Goal: Task Accomplishment & Management: Use online tool/utility

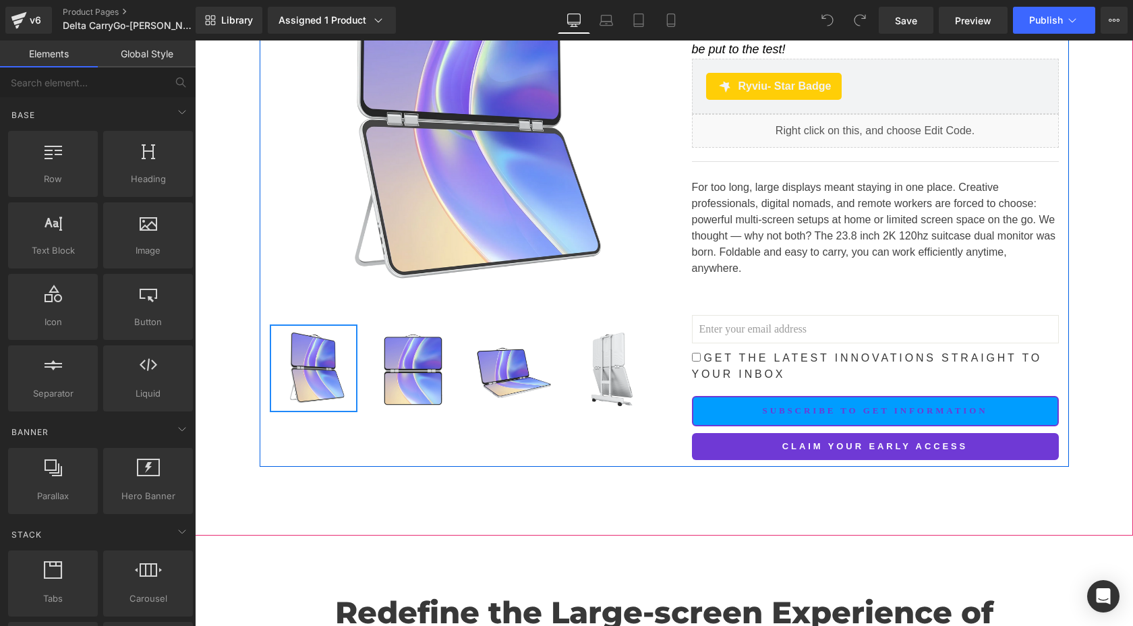
scroll to position [237, 0]
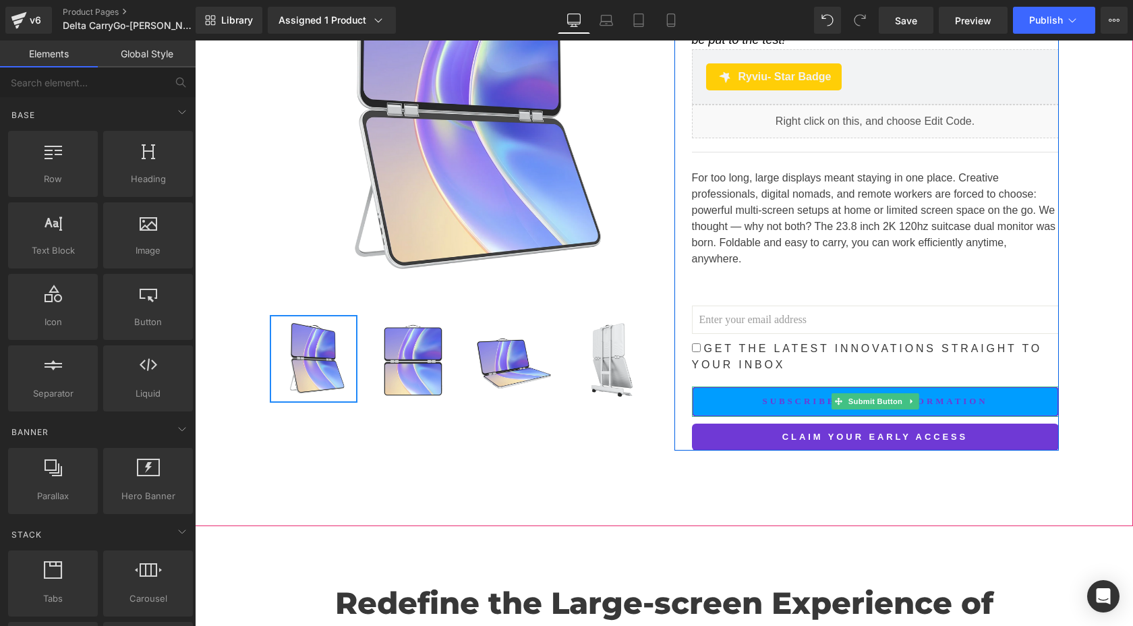
click at [880, 394] on span "Submit Button" at bounding box center [874, 401] width 59 height 16
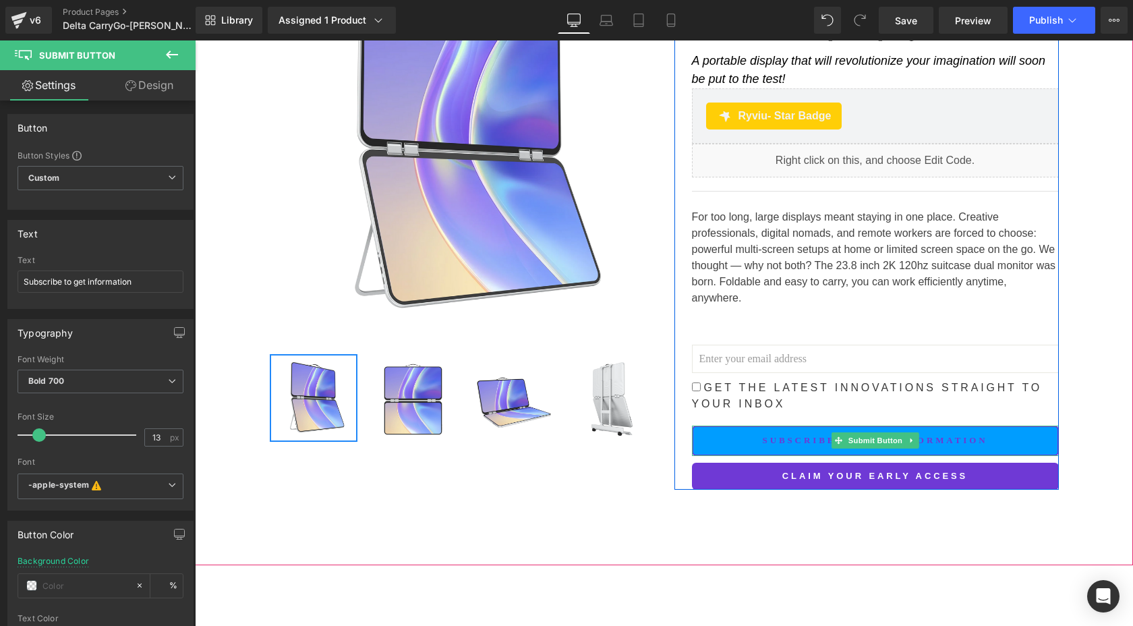
scroll to position [193, 0]
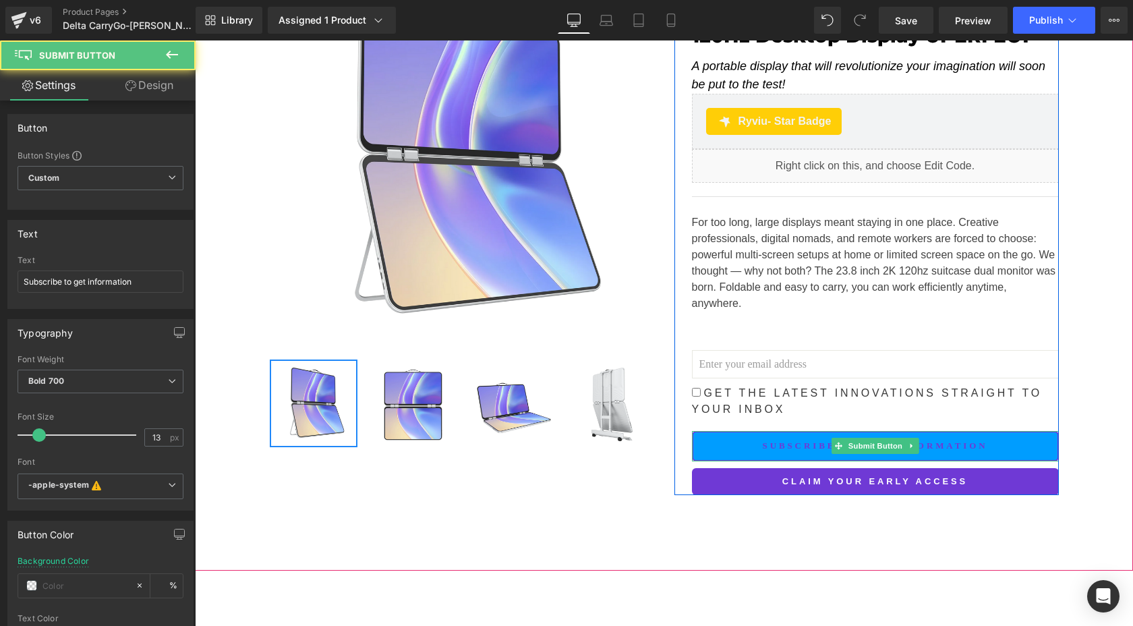
click at [1027, 441] on button "Subscribe to get information" at bounding box center [875, 446] width 367 height 30
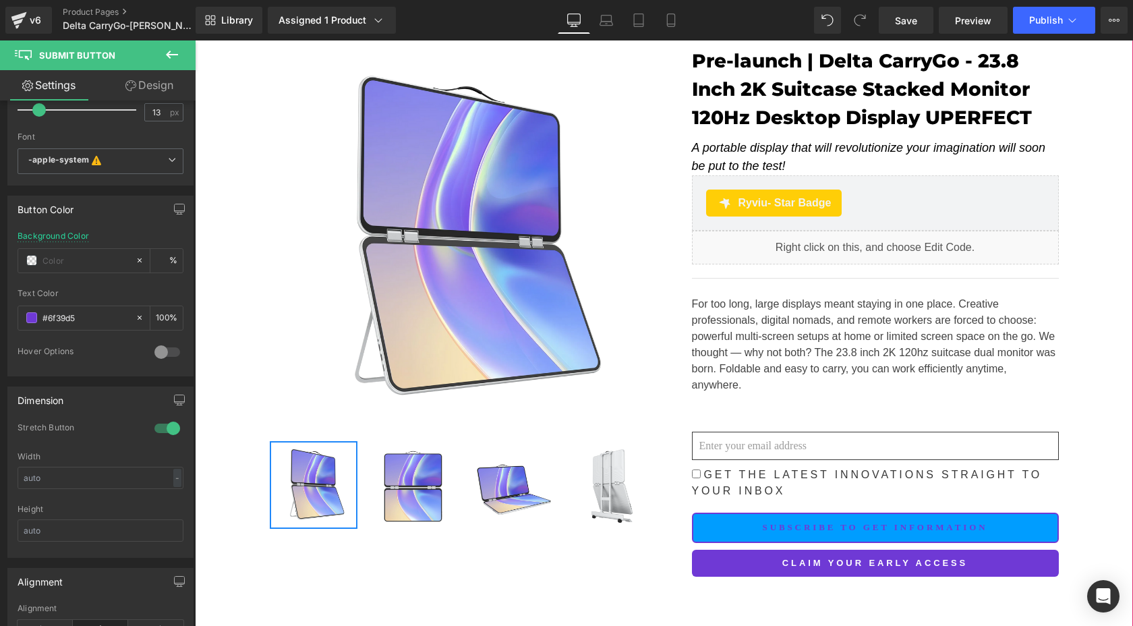
scroll to position [124, 0]
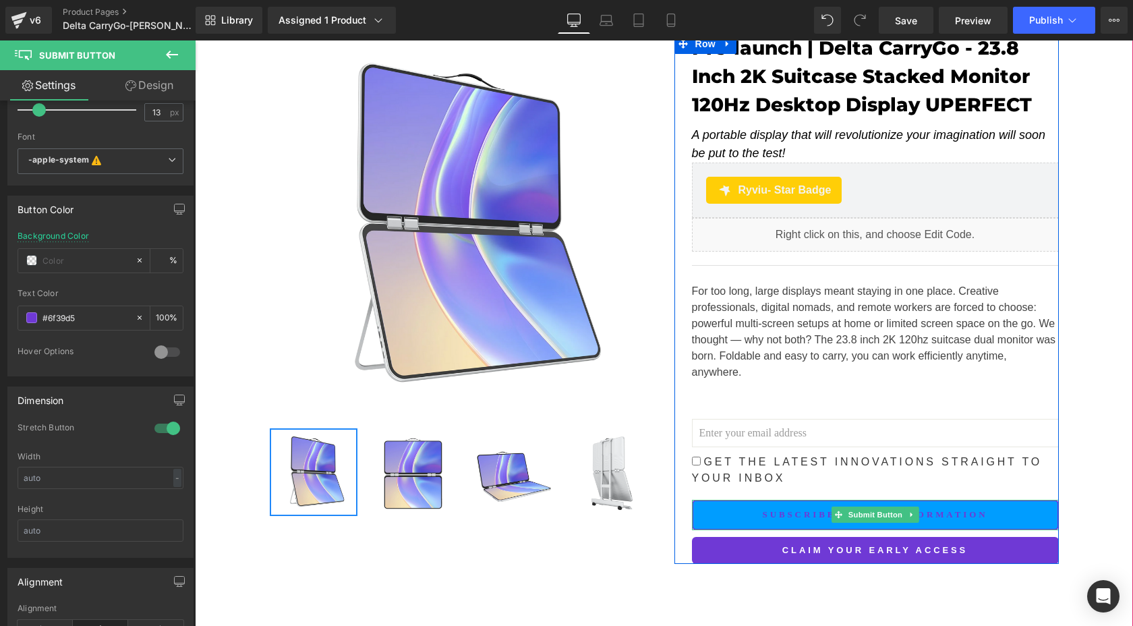
click at [732, 510] on button "Subscribe to get information" at bounding box center [875, 515] width 367 height 30
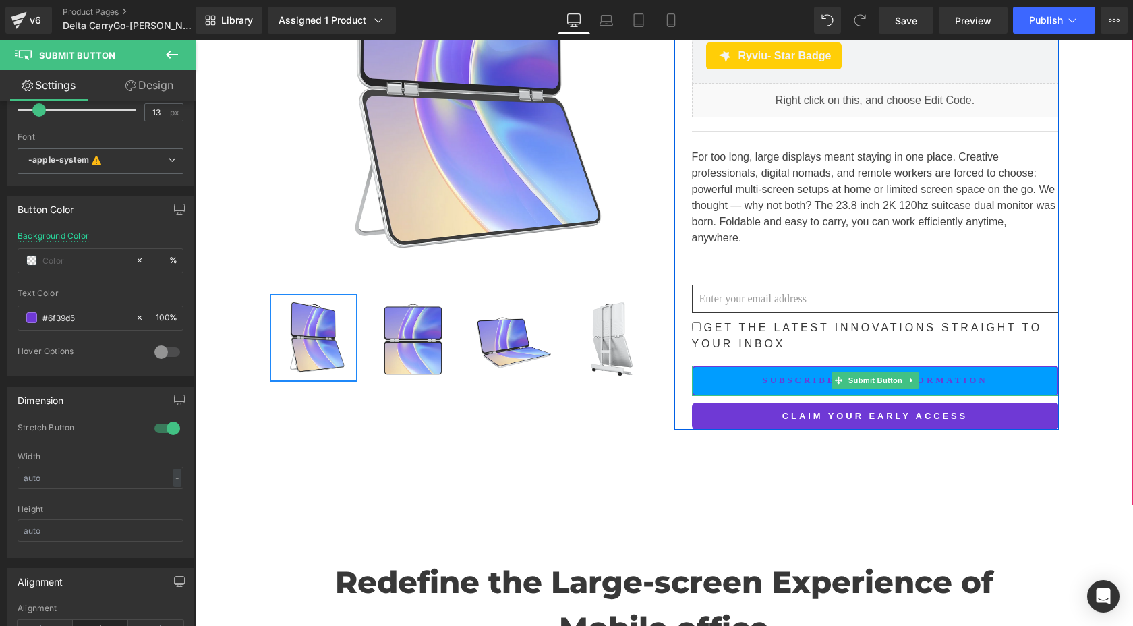
scroll to position [285, 0]
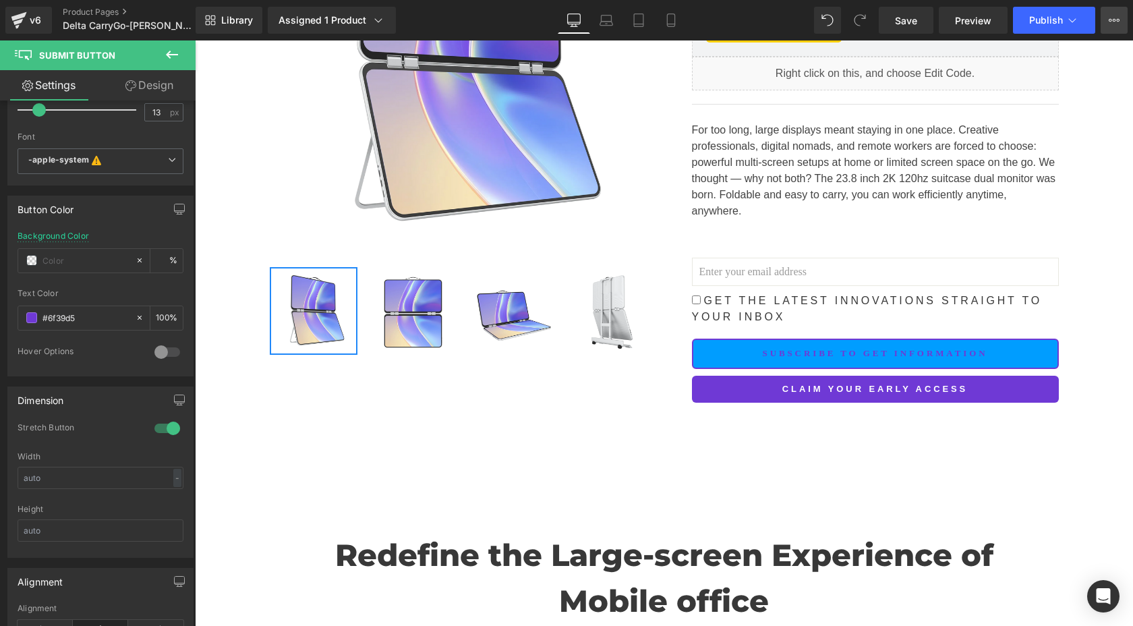
click at [1109, 18] on icon at bounding box center [1114, 20] width 11 height 11
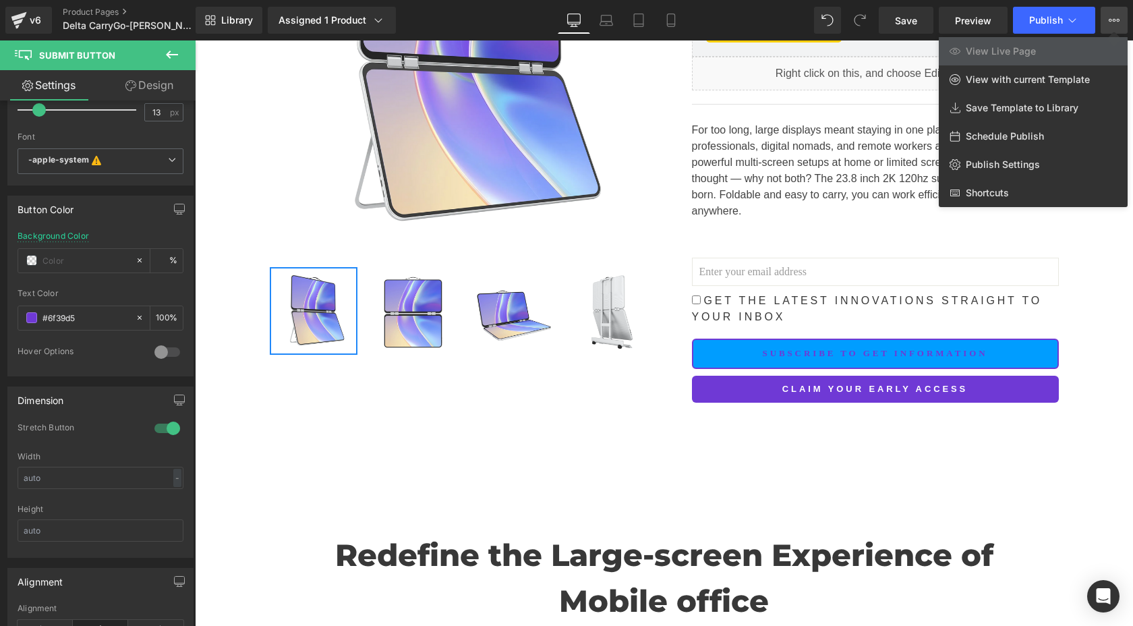
drag, startPoint x: 1079, startPoint y: 293, endPoint x: 885, endPoint y: 252, distance: 198.6
click at [1079, 293] on div at bounding box center [664, 333] width 938 height 586
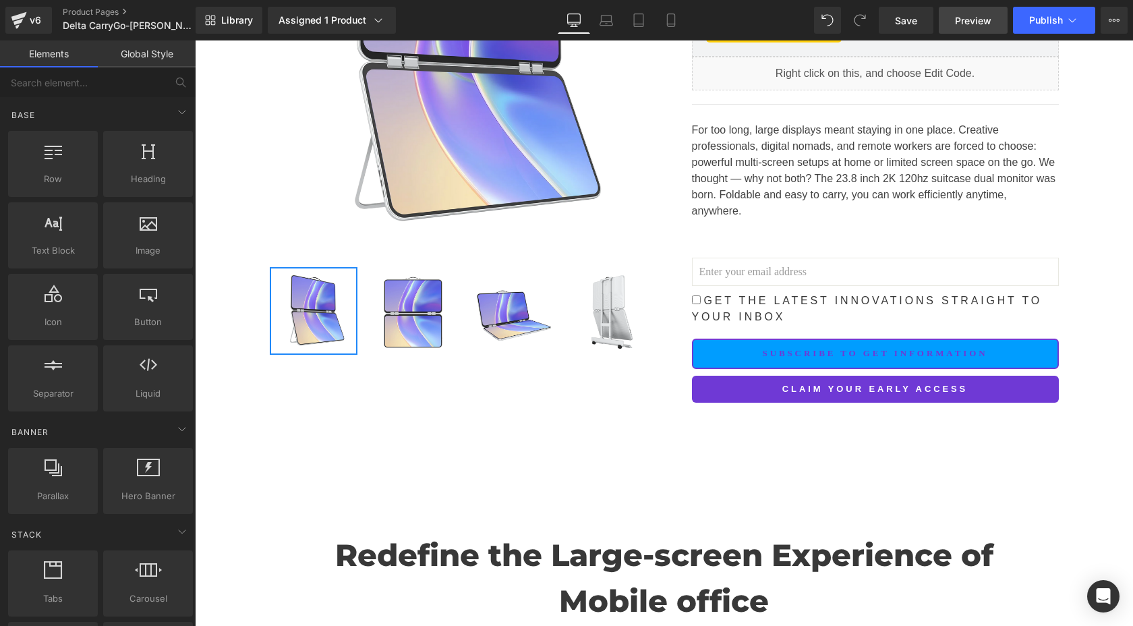
click at [976, 16] on span "Preview" at bounding box center [973, 20] width 36 height 14
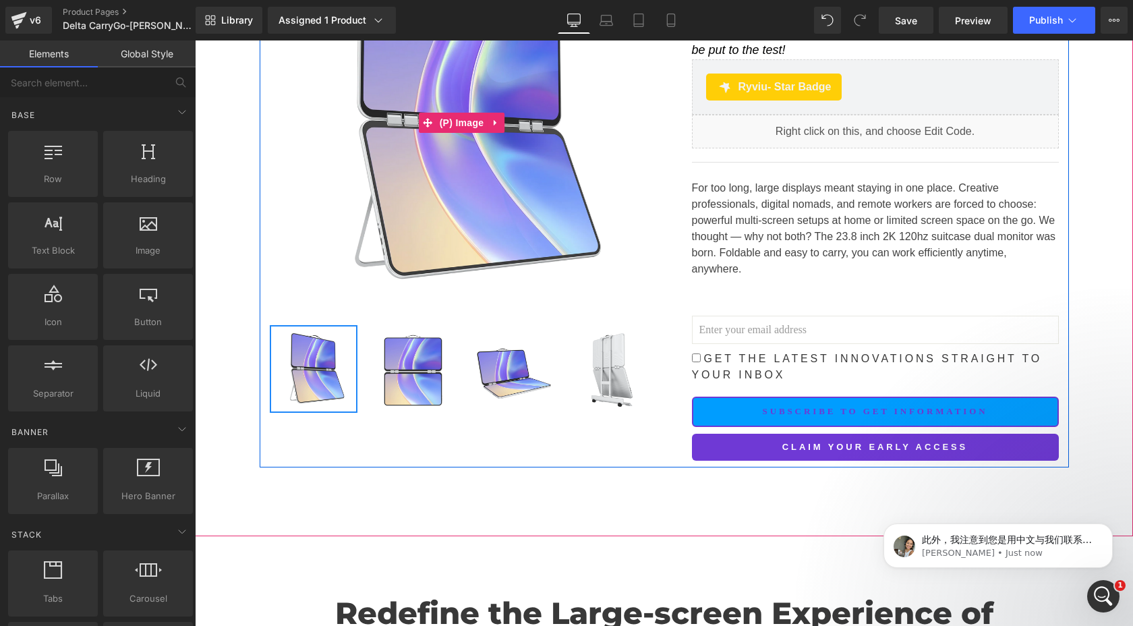
scroll to position [0, 0]
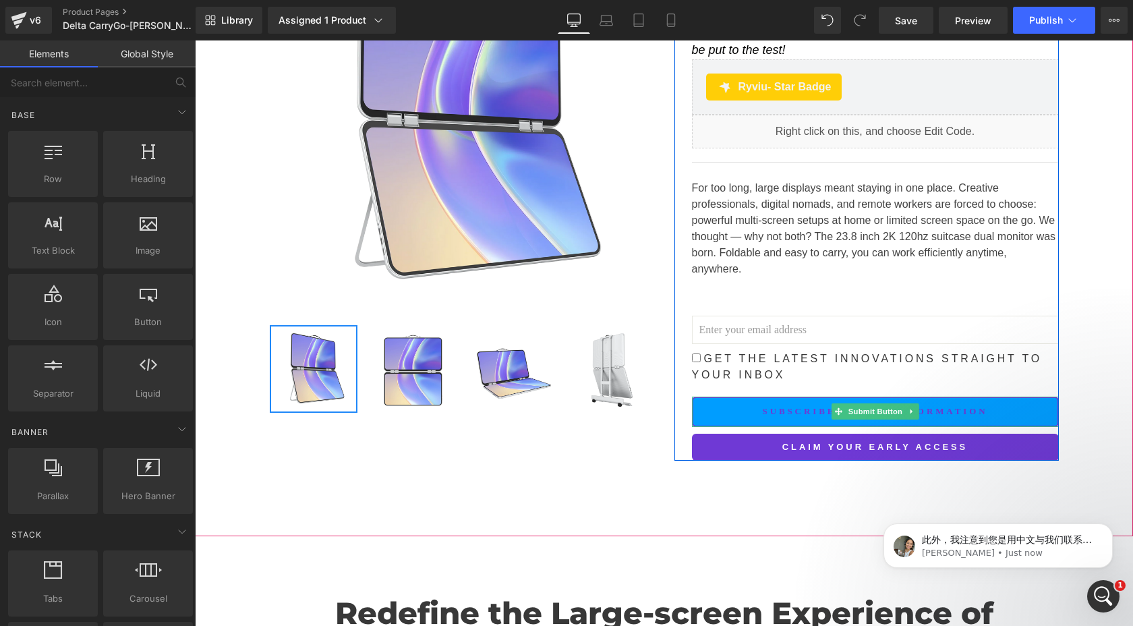
click at [735, 409] on button "Subscribe to get information" at bounding box center [875, 412] width 367 height 30
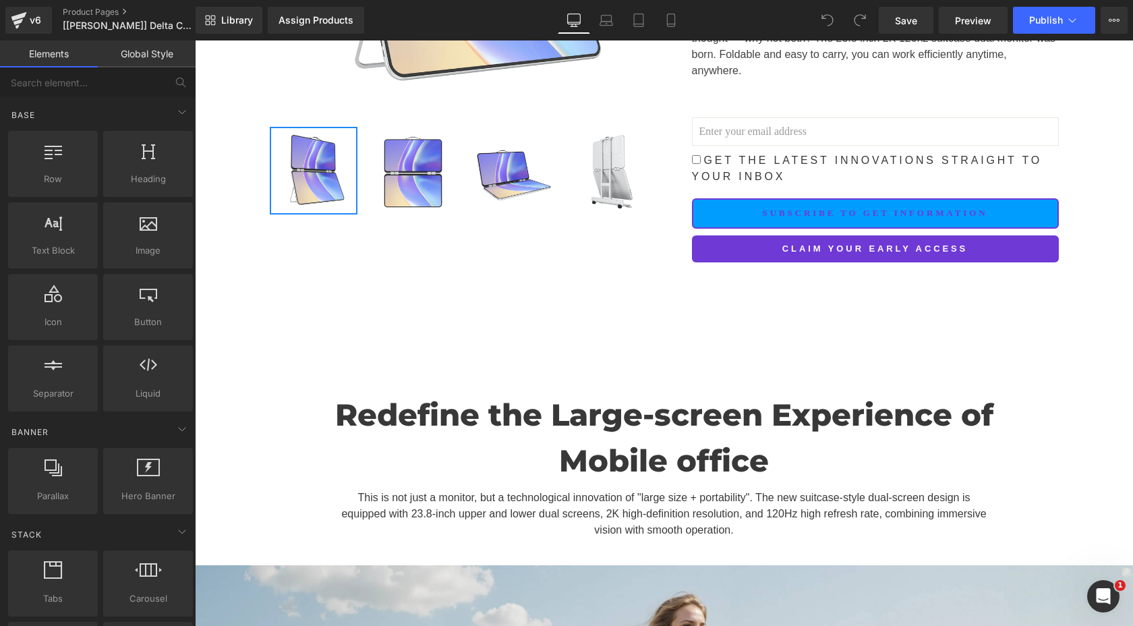
scroll to position [399, 0]
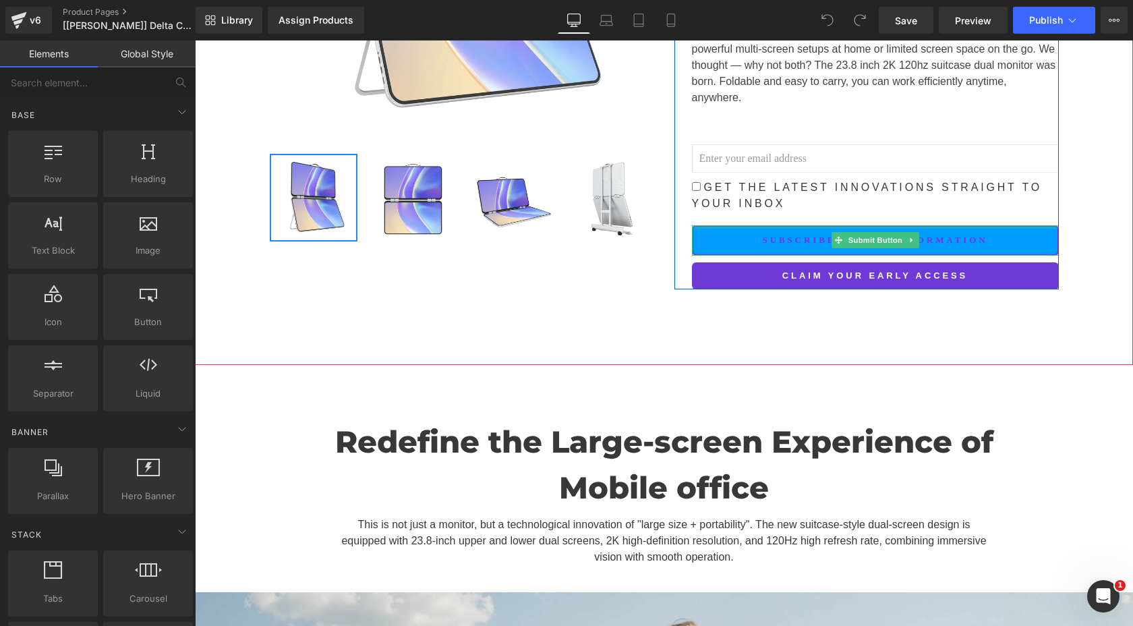
click at [743, 229] on button "Subscribe to get information" at bounding box center [875, 240] width 367 height 30
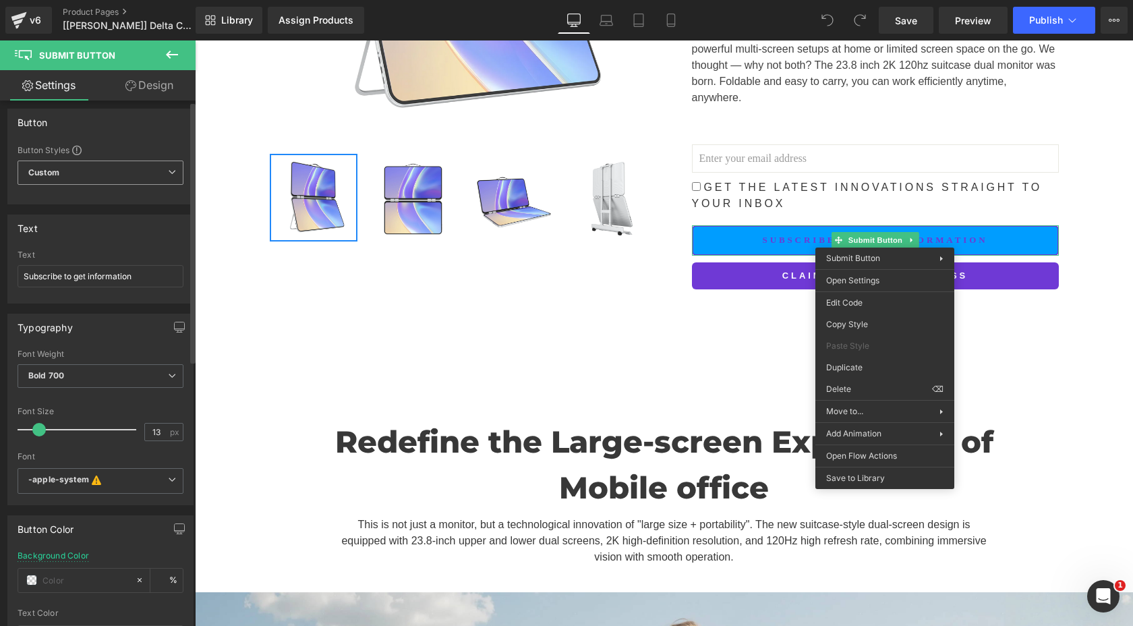
click at [55, 175] on span "Custom Setup Global Style" at bounding box center [101, 173] width 166 height 24
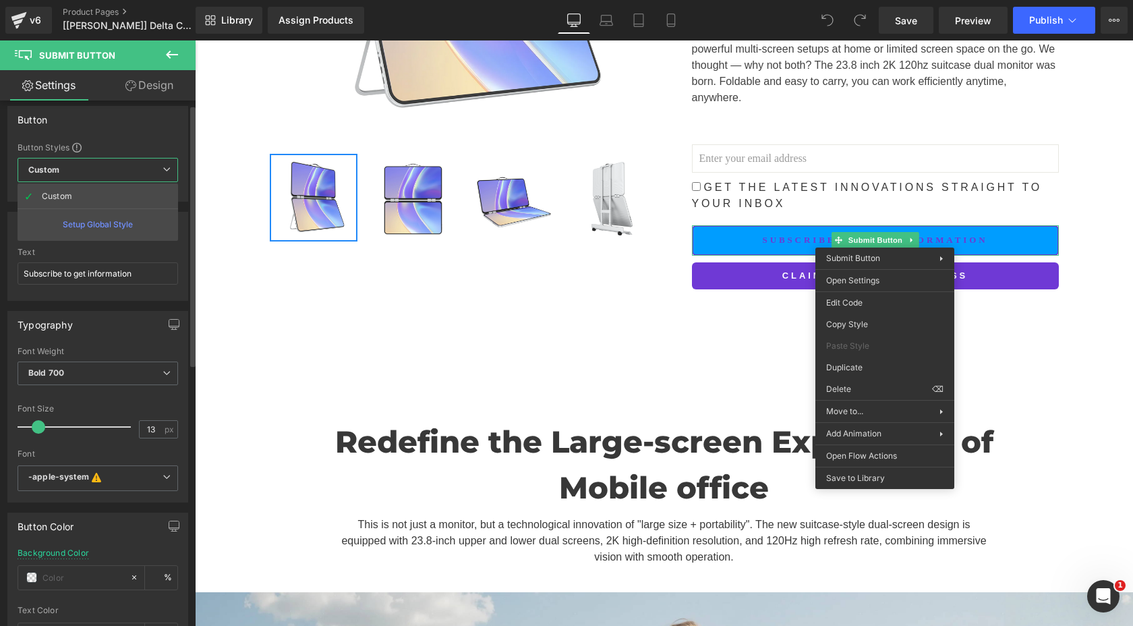
click at [63, 173] on span "Custom Setup Global Style" at bounding box center [98, 170] width 161 height 24
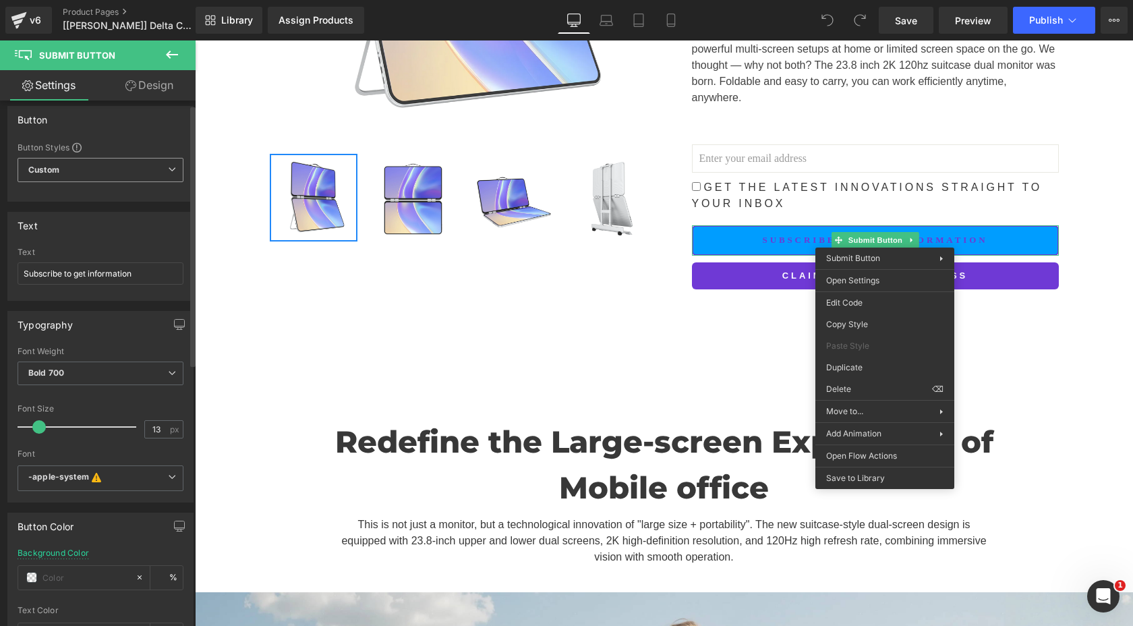
click at [63, 173] on span "Custom Setup Global Style" at bounding box center [101, 170] width 166 height 24
click at [157, 135] on div "Button Button Styles Custom Custom Setup Global Style Custom Setup Global Style…" at bounding box center [100, 154] width 186 height 96
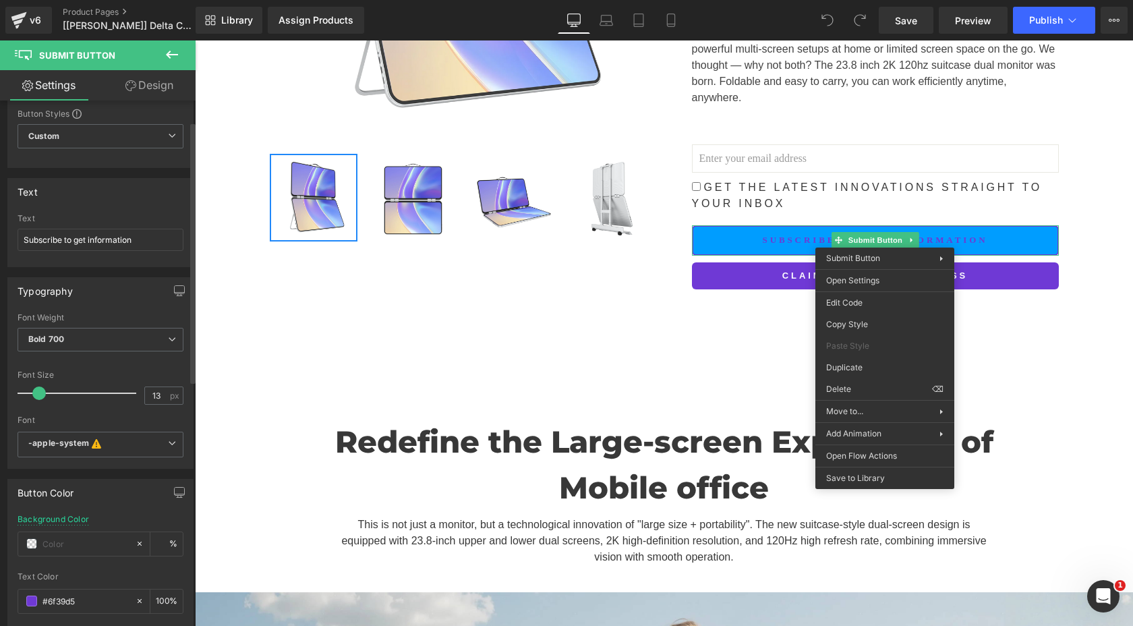
scroll to position [0, 0]
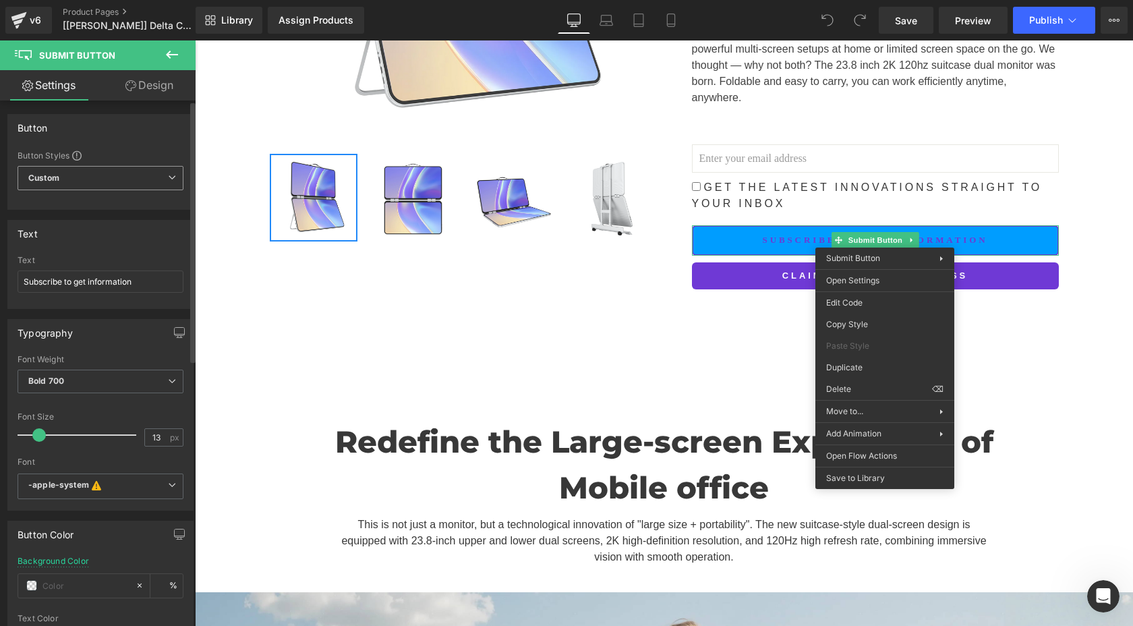
click at [132, 169] on span "Custom Setup Global Style" at bounding box center [101, 178] width 166 height 24
click at [131, 169] on span "Custom Setup Global Style" at bounding box center [98, 178] width 161 height 24
click at [154, 78] on link "Design" at bounding box center [150, 85] width 98 height 30
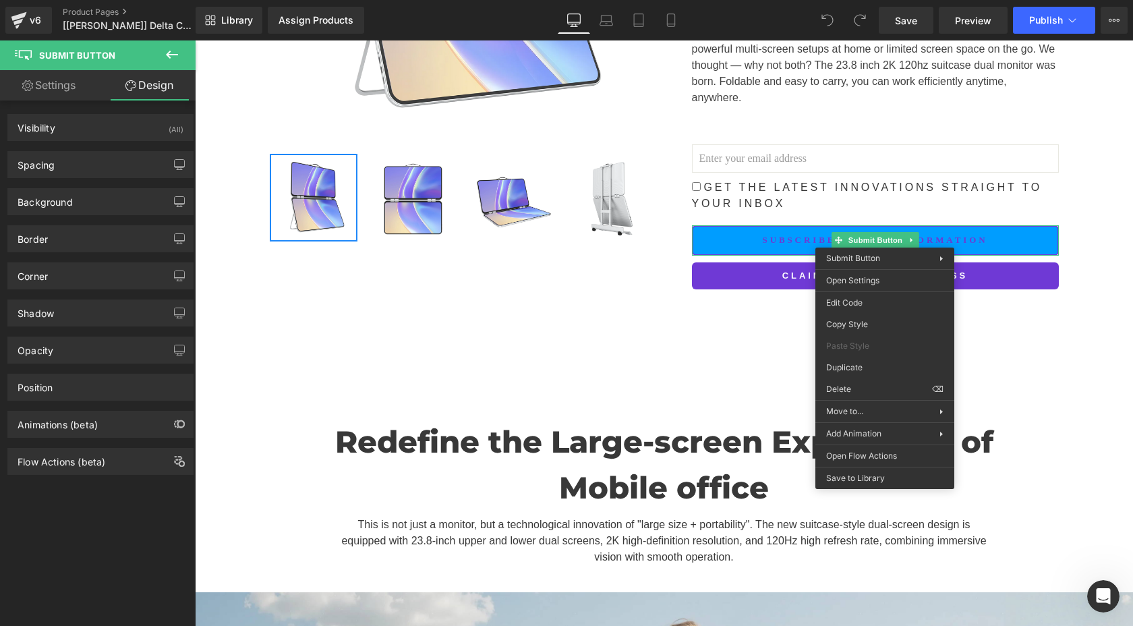
click at [63, 85] on link "Settings" at bounding box center [49, 85] width 98 height 30
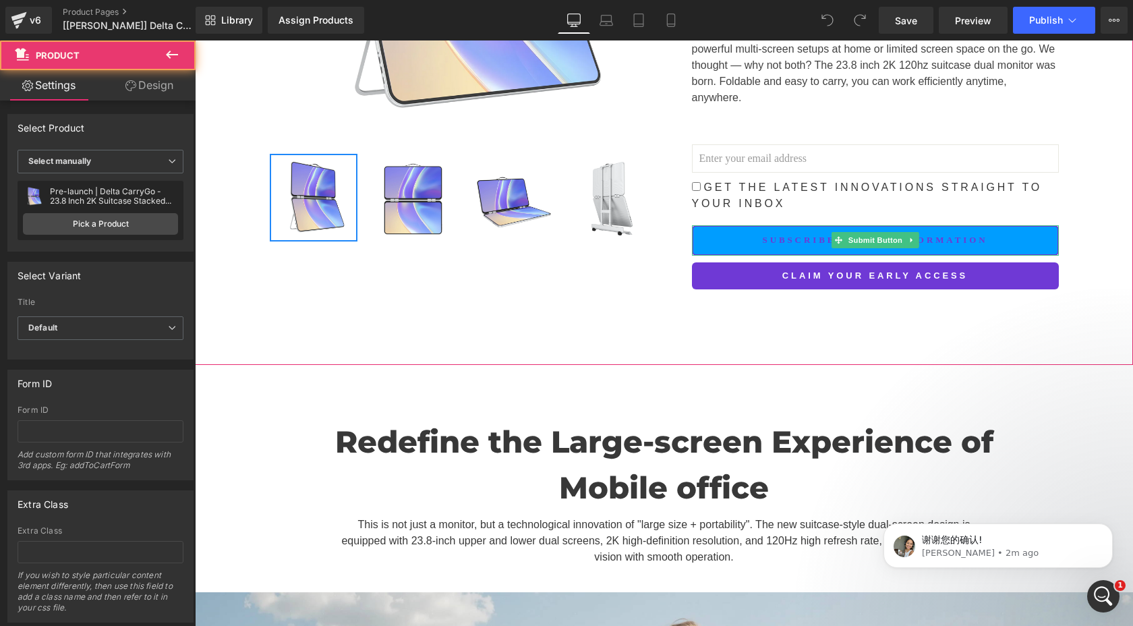
click at [653, 329] on div "Reimagined for Motion Heading Row Sale Off (P) Image ‹ ›" at bounding box center [664, 3] width 938 height 723
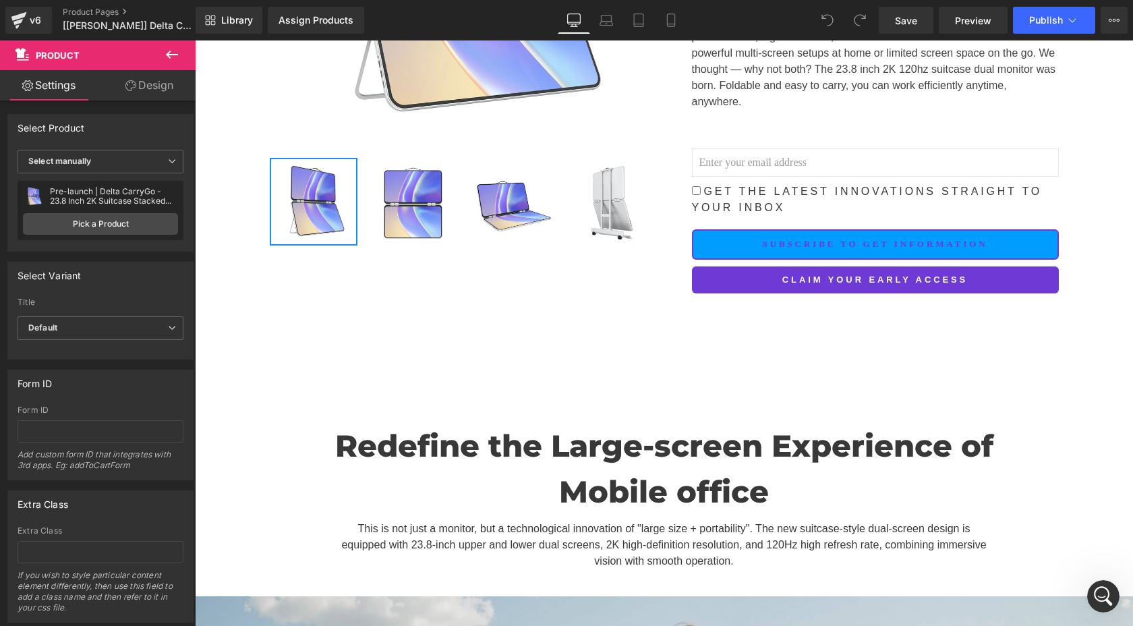
scroll to position [372, 0]
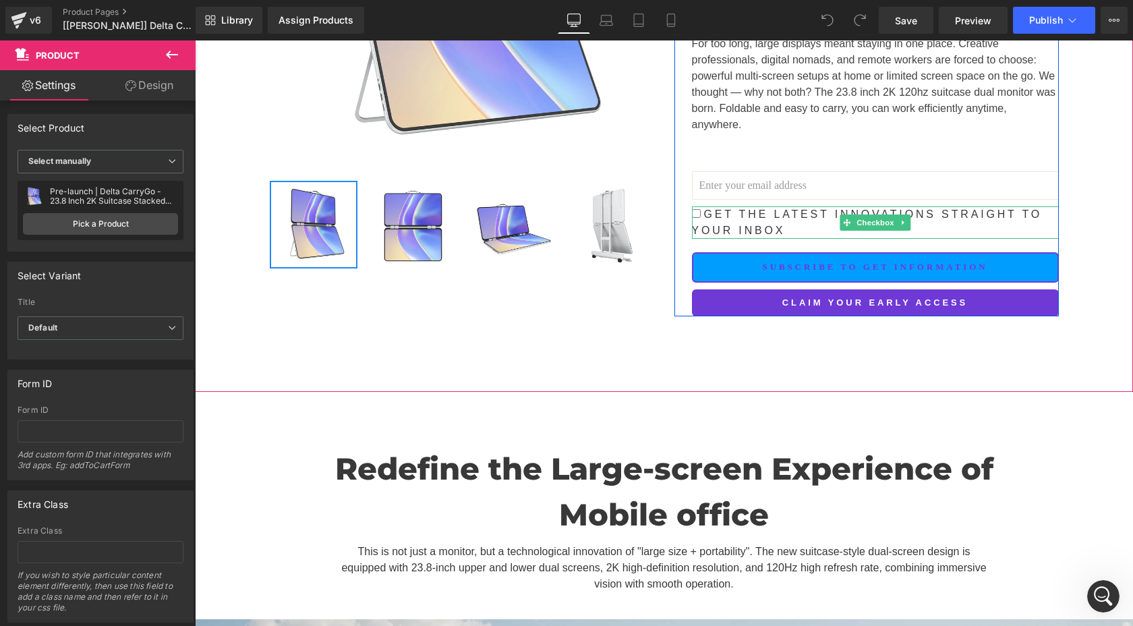
click at [766, 223] on span "Get the latest innovations straight to your inbox" at bounding box center [867, 222] width 351 height 28
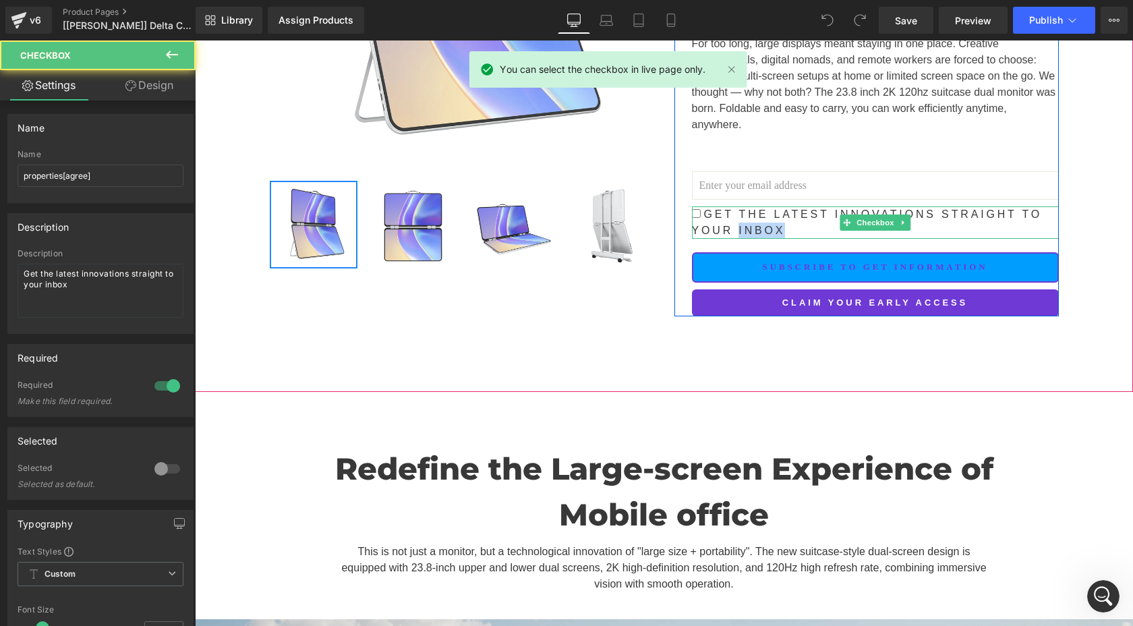
click at [766, 223] on span "Get the latest innovations straight to your inbox" at bounding box center [867, 222] width 351 height 28
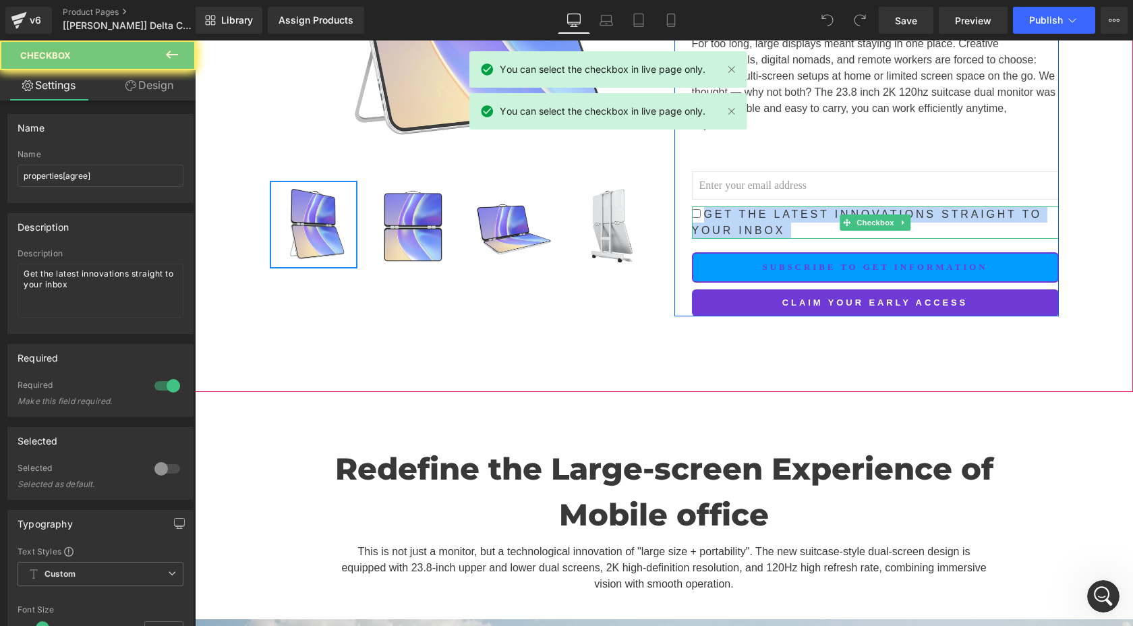
click at [766, 223] on span "Get the latest innovations straight to your inbox" at bounding box center [867, 222] width 351 height 28
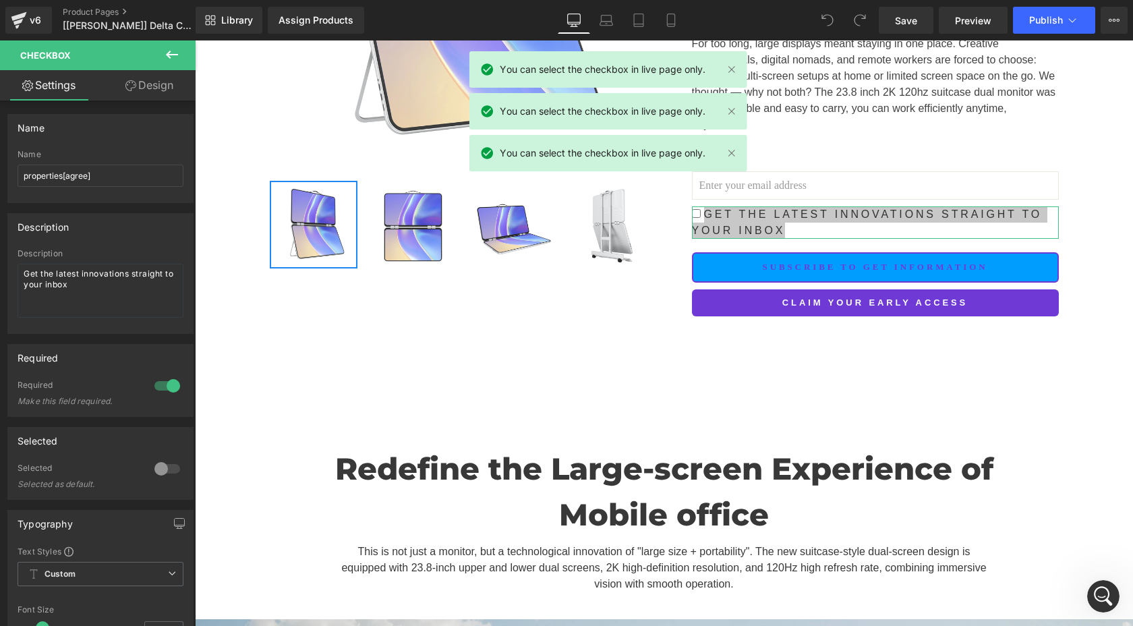
click at [125, 90] on icon at bounding box center [130, 85] width 11 height 11
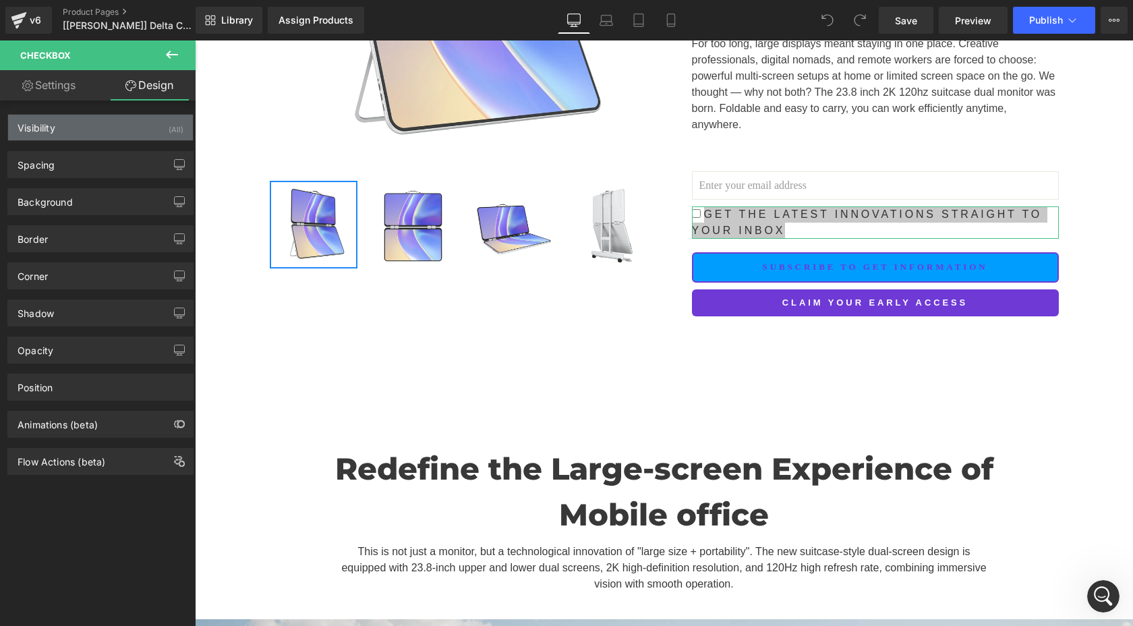
click at [98, 128] on div "Visibility (All)" at bounding box center [100, 128] width 185 height 26
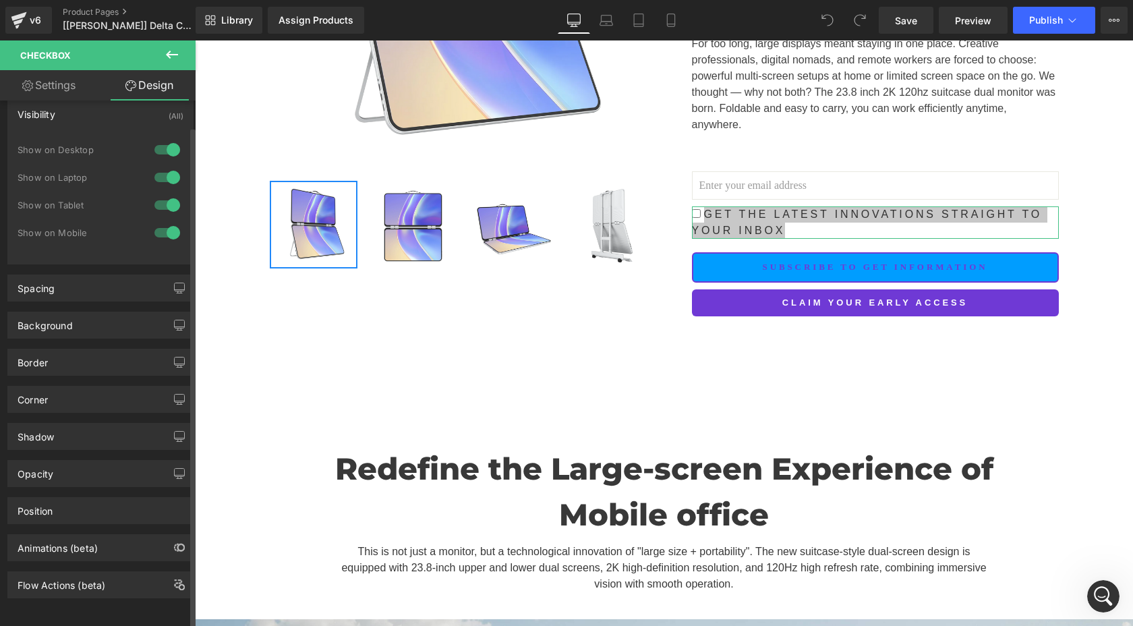
scroll to position [0, 0]
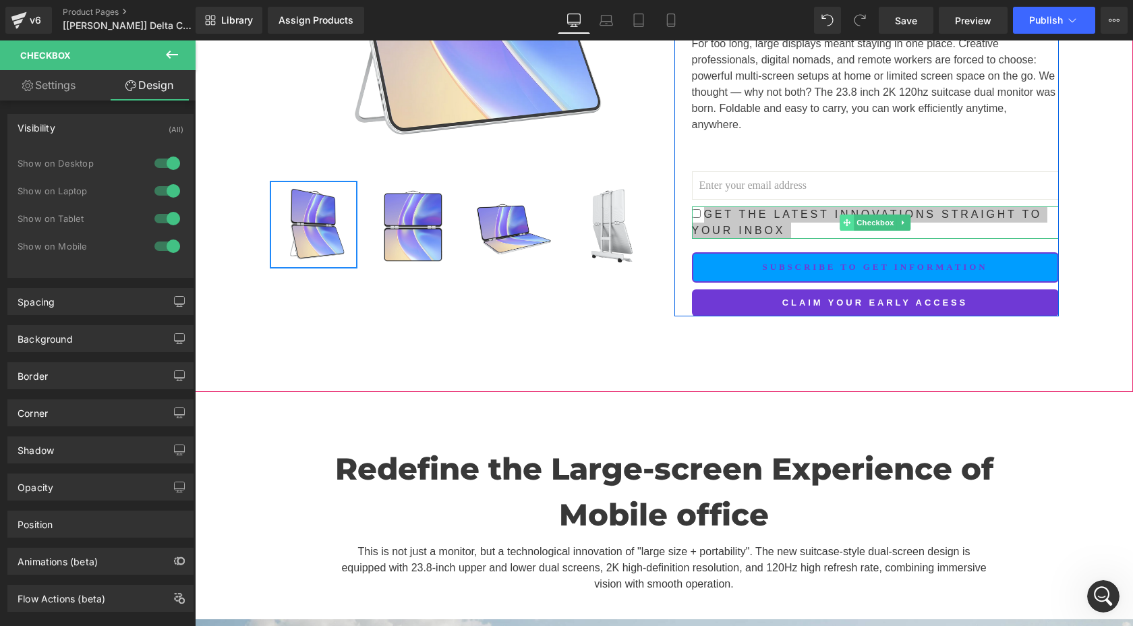
click at [851, 224] on span at bounding box center [847, 223] width 14 height 16
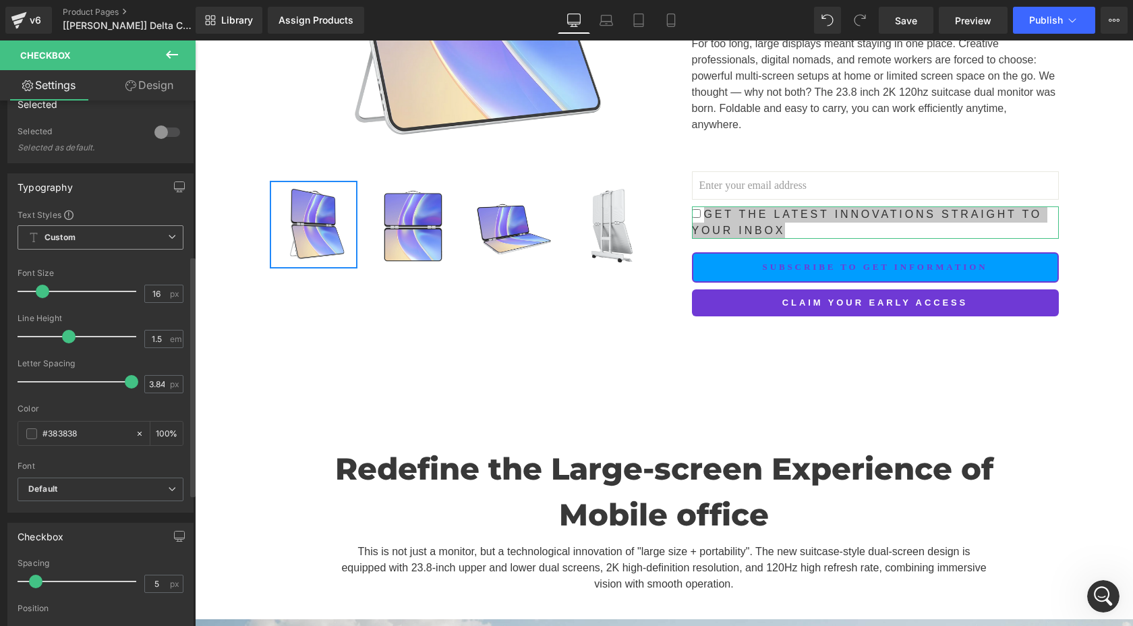
scroll to position [339, 0]
click at [123, 239] on span "Custom Setup Global Style" at bounding box center [101, 235] width 166 height 24
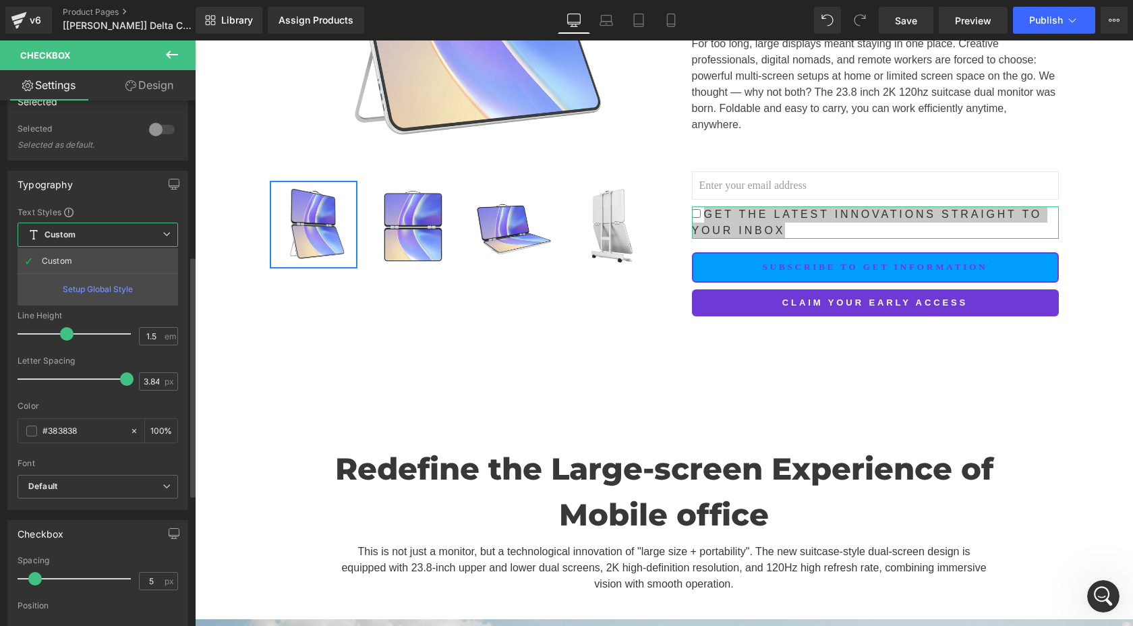
click at [123, 239] on span "Custom Setup Global Style" at bounding box center [98, 235] width 161 height 24
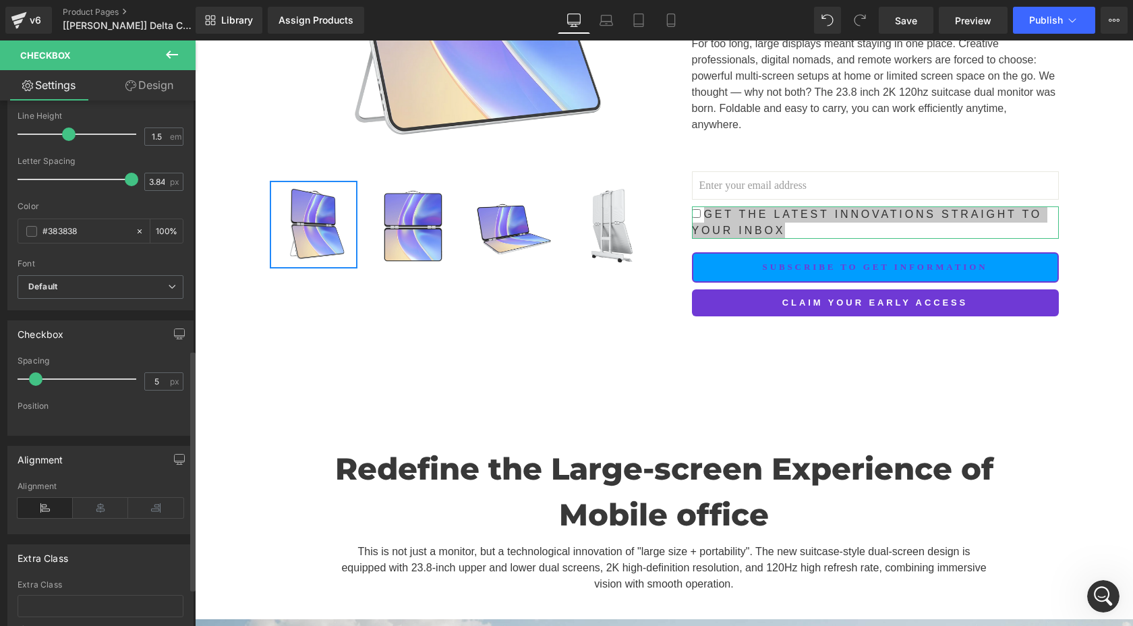
scroll to position [540, 0]
click at [117, 281] on b "Default" at bounding box center [98, 286] width 140 height 11
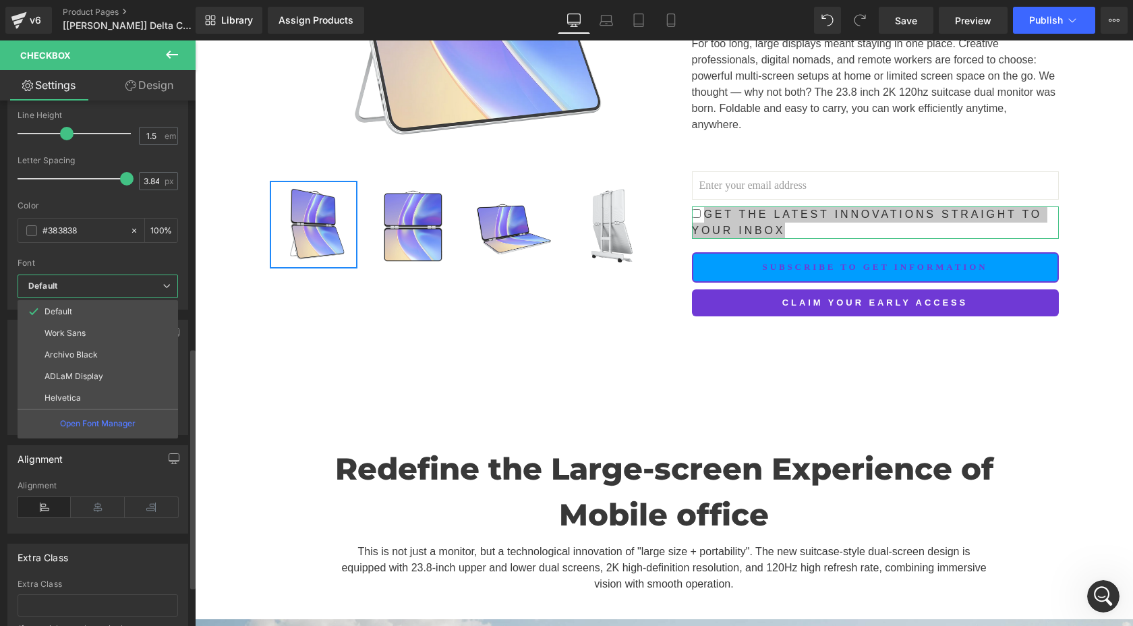
click at [88, 331] on li "Work Sans" at bounding box center [98, 333] width 161 height 22
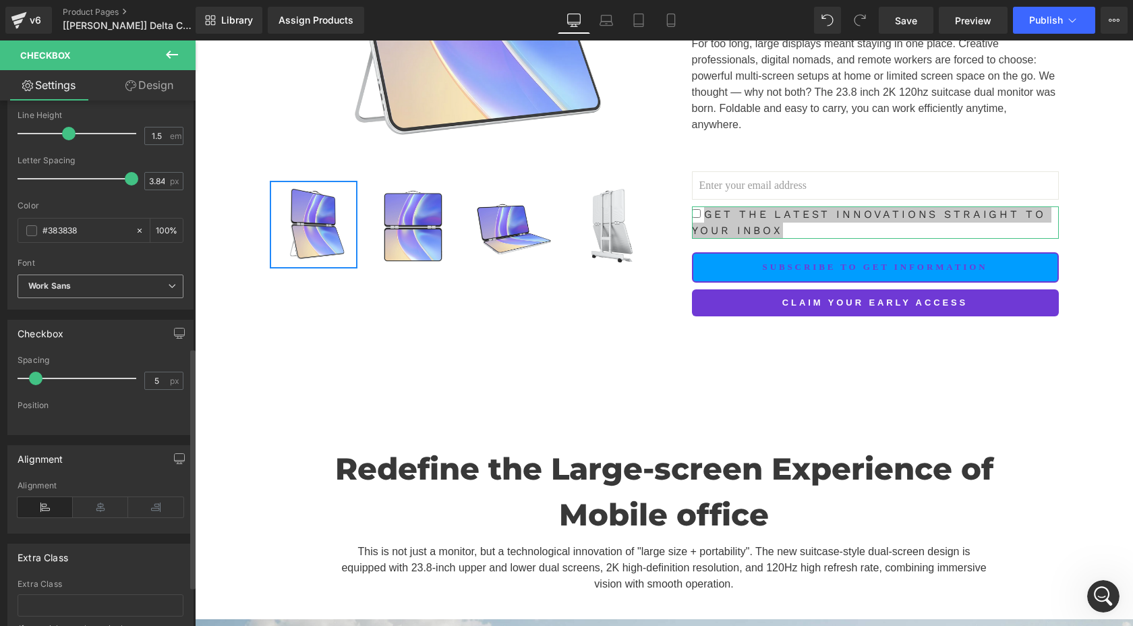
click at [94, 287] on b "Work Sans" at bounding box center [98, 286] width 140 height 11
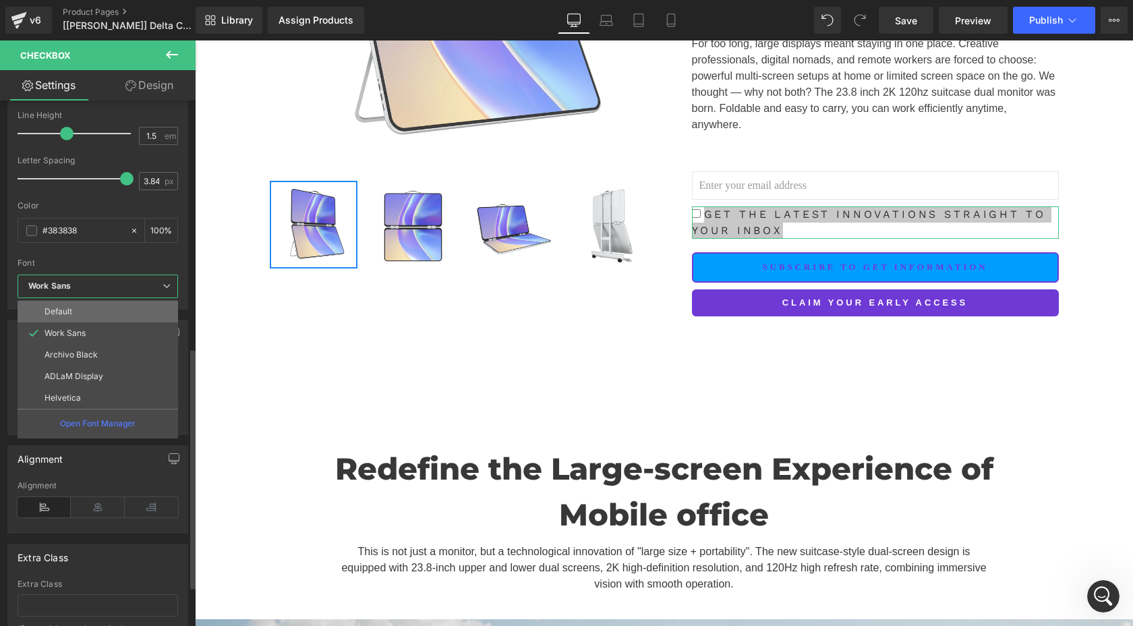
click at [84, 308] on li "Default" at bounding box center [98, 312] width 161 height 22
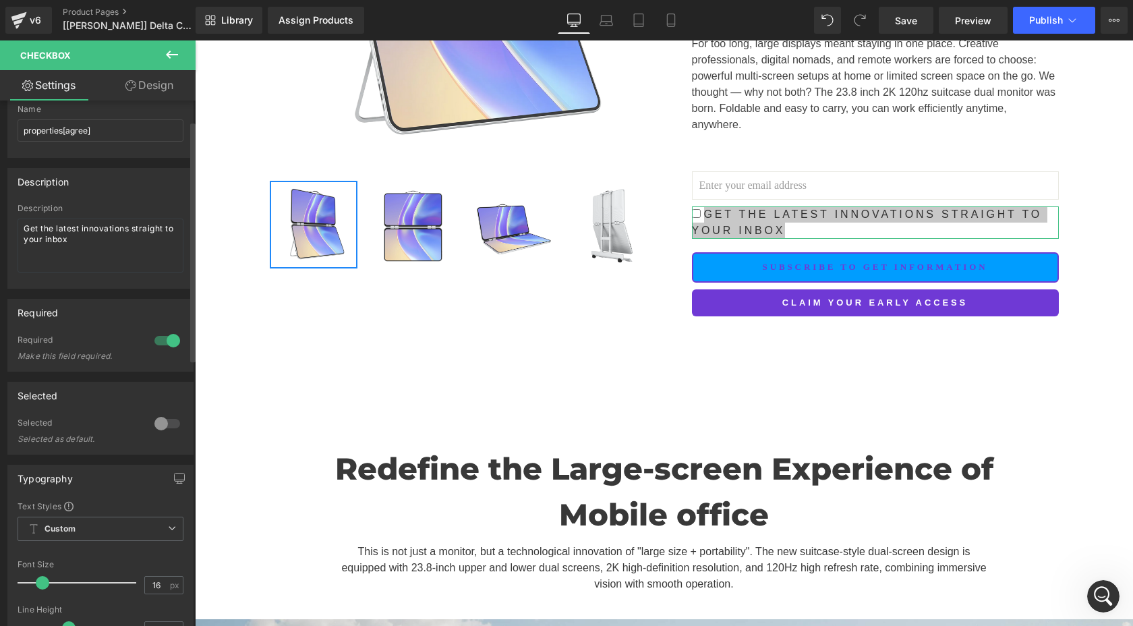
scroll to position [0, 0]
